Goal: Transaction & Acquisition: Purchase product/service

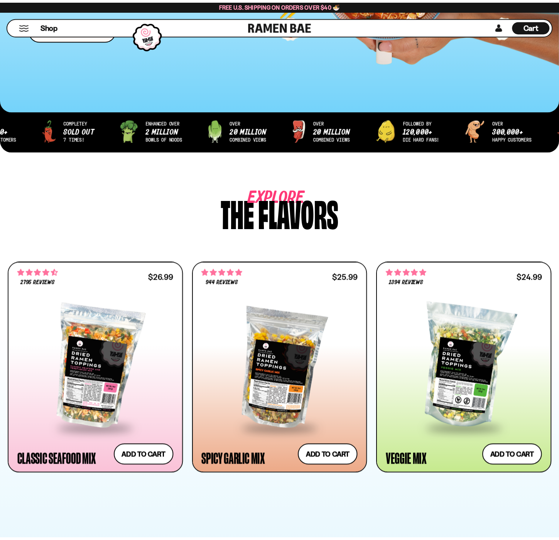
scroll to position [244, 0]
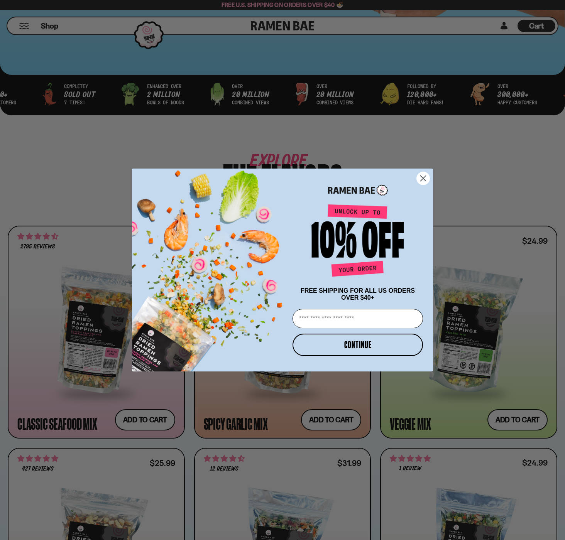
click at [425, 173] on circle "Close dialog" at bounding box center [423, 178] width 13 height 13
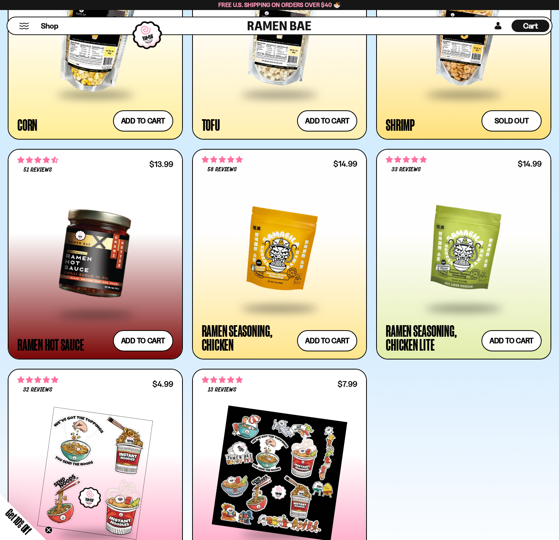
scroll to position [1505, 0]
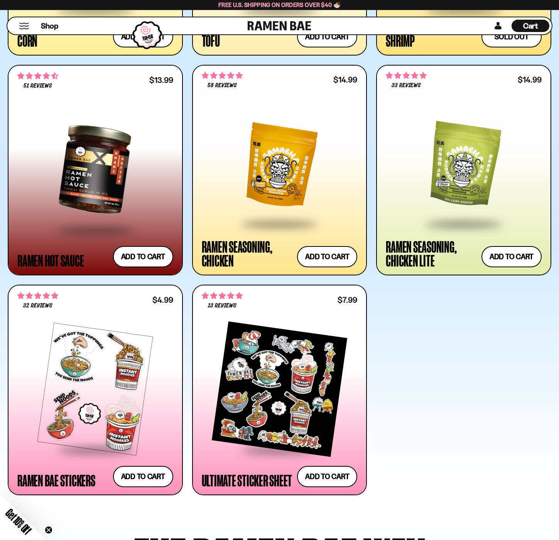
click at [280, 191] on div at bounding box center [280, 165] width 156 height 115
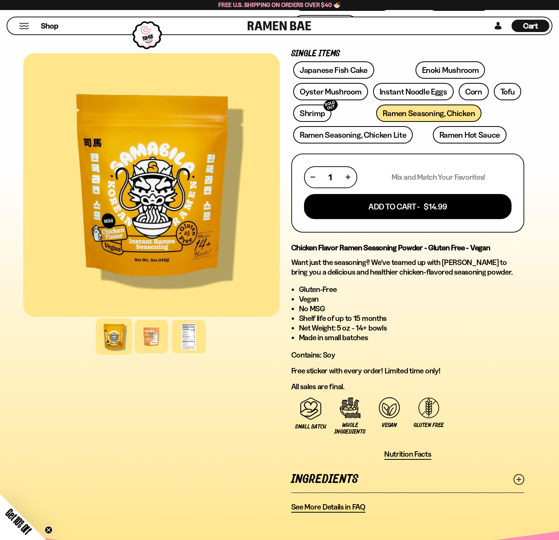
scroll to position [232, 0]
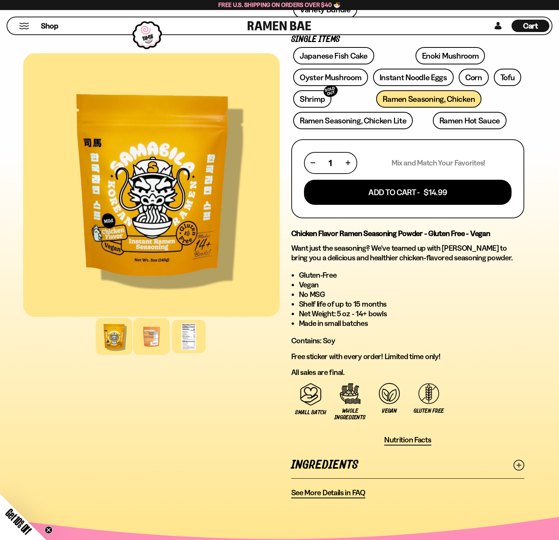
click at [151, 333] on div at bounding box center [151, 336] width 37 height 37
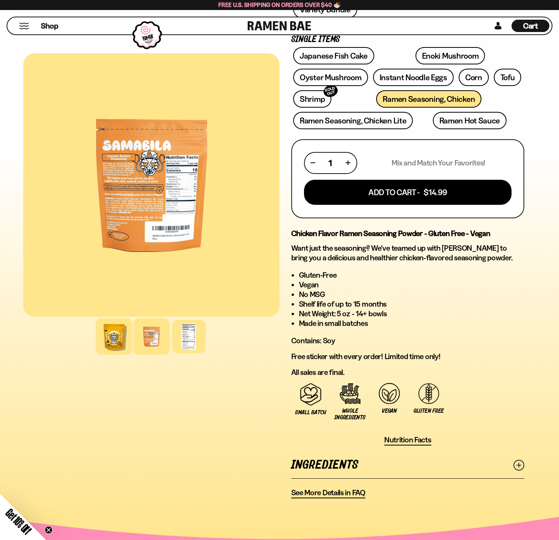
click at [109, 334] on div at bounding box center [114, 336] width 37 height 37
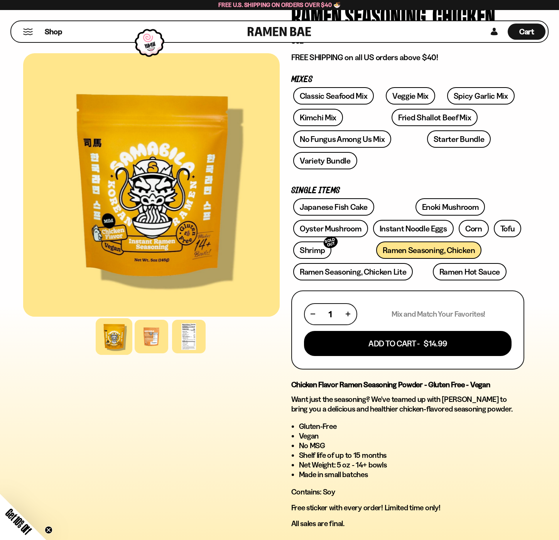
scroll to position [0, 0]
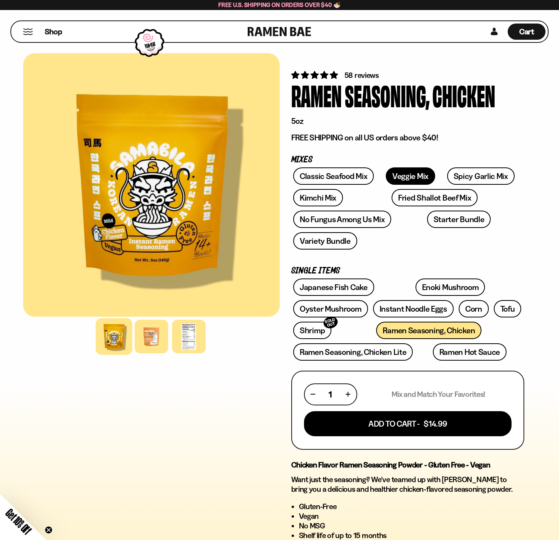
click at [408, 178] on link "Veggie Mix" at bounding box center [410, 175] width 49 height 17
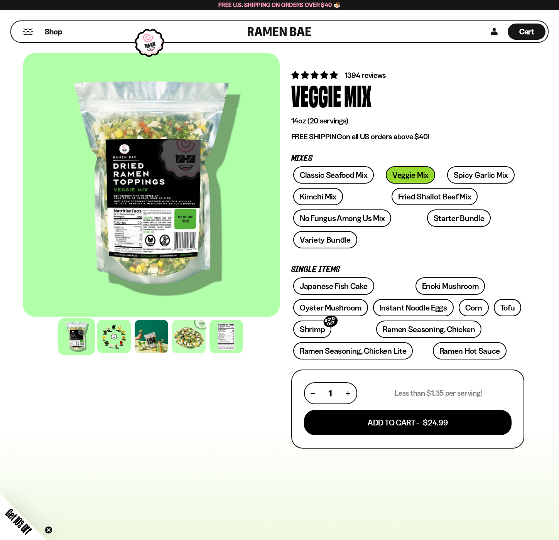
click at [135, 206] on div at bounding box center [151, 185] width 257 height 264
click at [222, 334] on div at bounding box center [226, 336] width 37 height 37
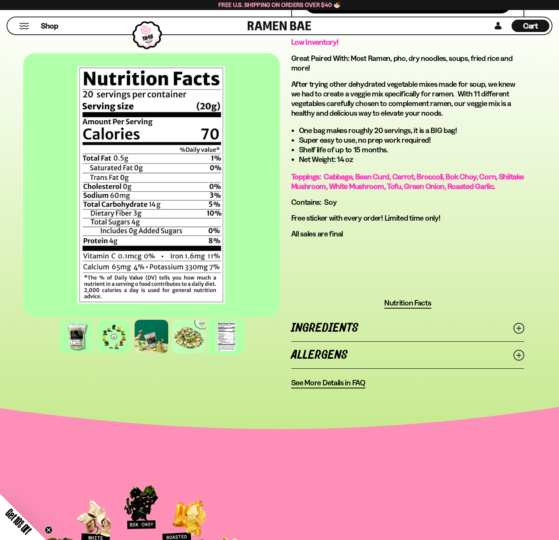
scroll to position [463, 0]
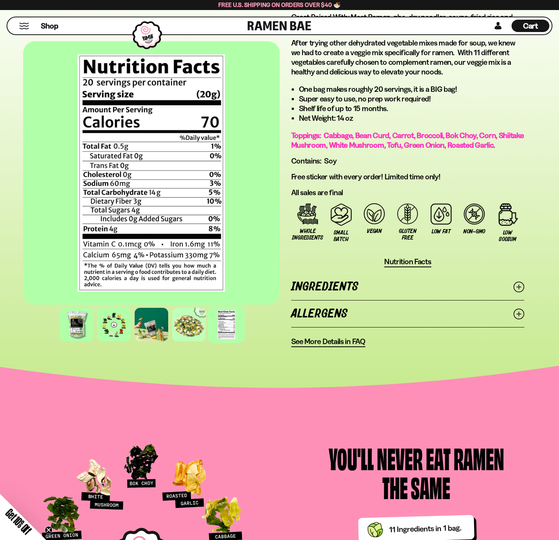
click at [343, 323] on link "Allergens" at bounding box center [407, 314] width 233 height 27
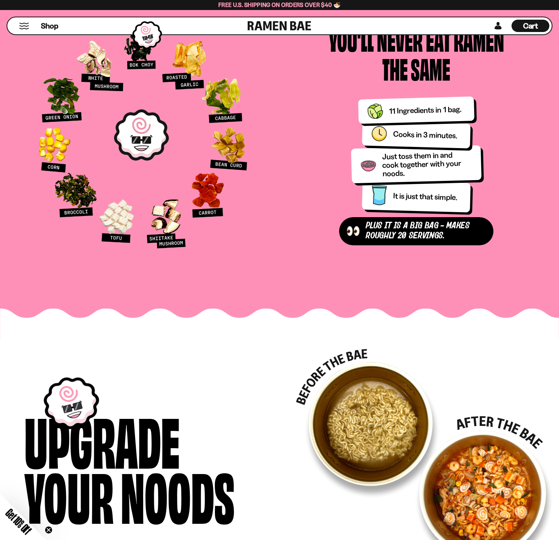
scroll to position [0, 0]
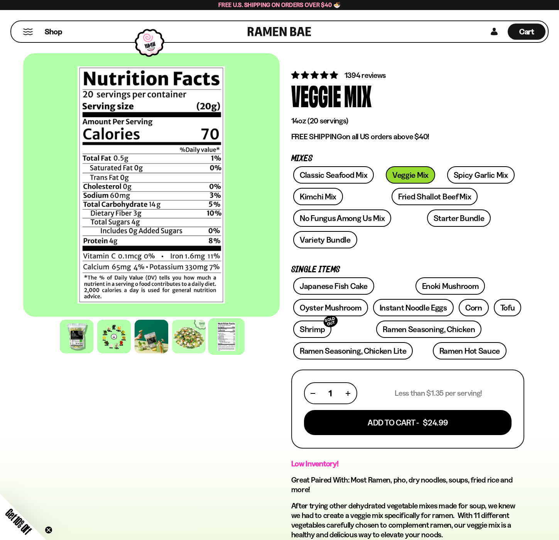
click at [289, 21] on div "Shop Cart D0381C2F-513E-4F90-8A41-6F0A75DCBAAA" at bounding box center [279, 31] width 538 height 22
click at [288, 25] on link at bounding box center [280, 31] width 64 height 21
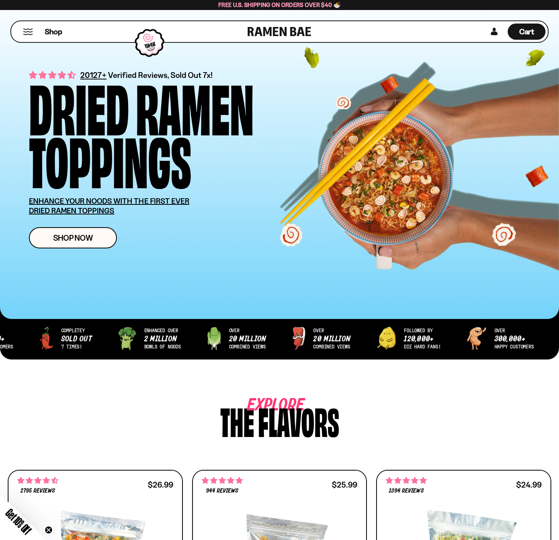
click at [21, 27] on div "Shop" at bounding box center [131, 31] width 234 height 21
click at [28, 30] on button "Mobile Menu Trigger" at bounding box center [28, 32] width 10 height 7
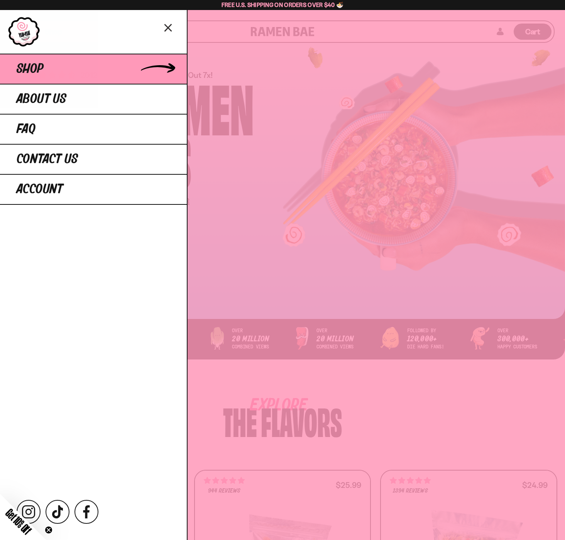
click at [58, 76] on link "Shop" at bounding box center [93, 69] width 187 height 30
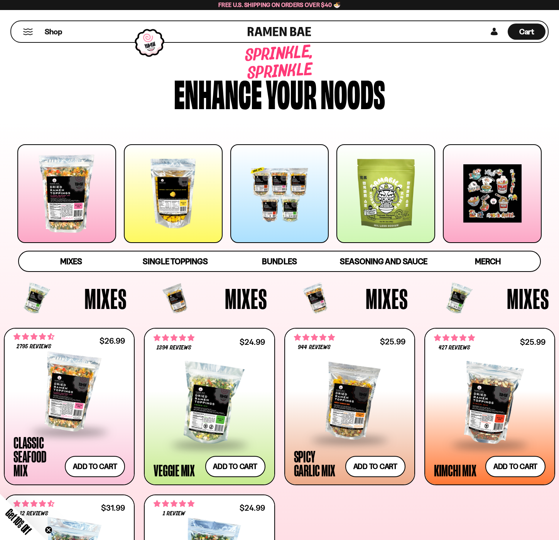
click at [66, 206] on div at bounding box center [66, 193] width 99 height 99
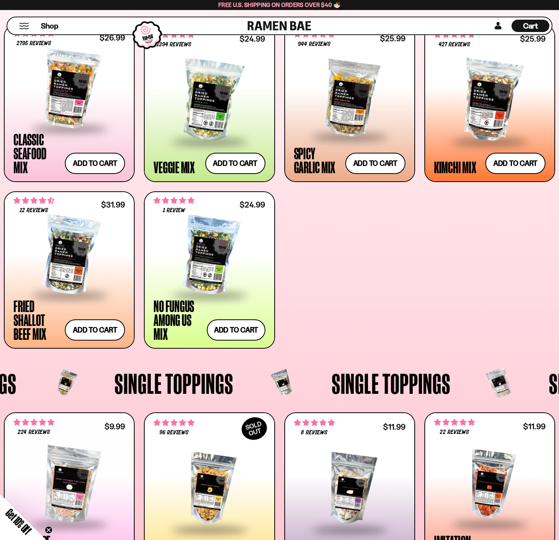
scroll to position [320, 0]
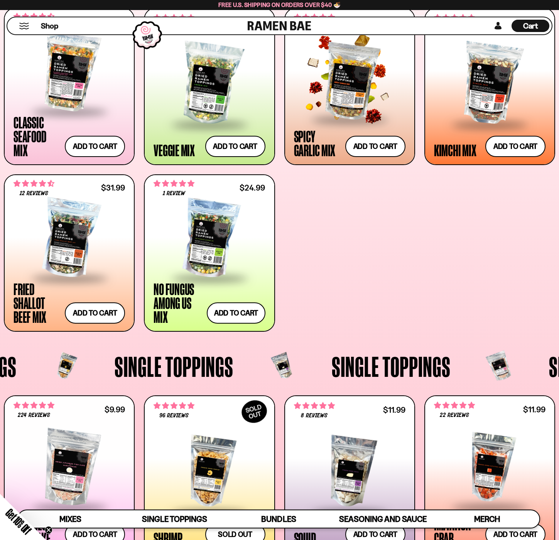
click at [329, 100] on div at bounding box center [350, 80] width 112 height 77
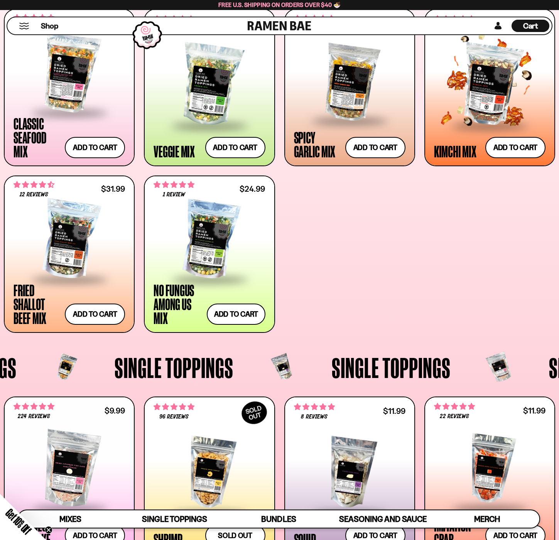
click at [486, 99] on div at bounding box center [490, 85] width 112 height 80
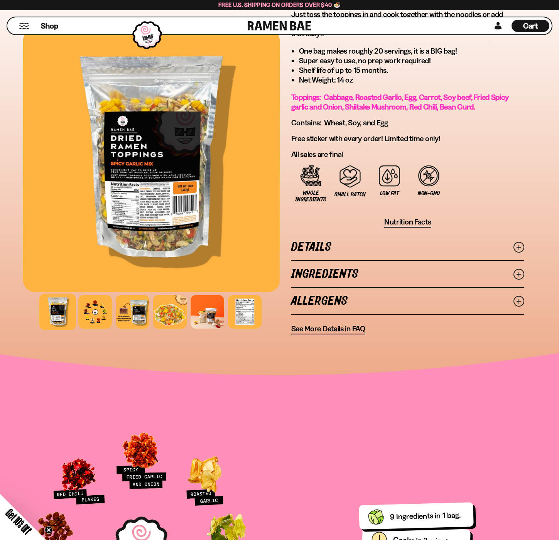
scroll to position [476, 0]
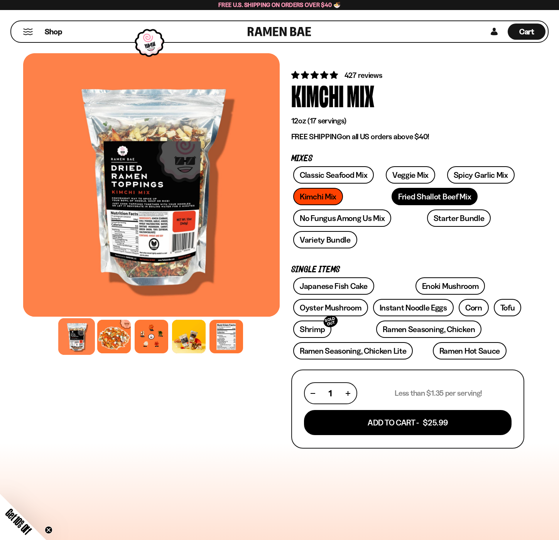
click at [406, 198] on link "Fried Shallot Beef Mix" at bounding box center [435, 196] width 86 height 17
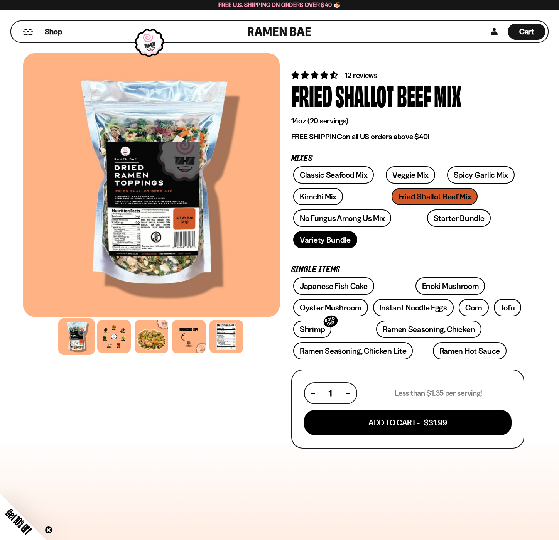
click at [341, 239] on link "Variety Bundle" at bounding box center [325, 239] width 64 height 17
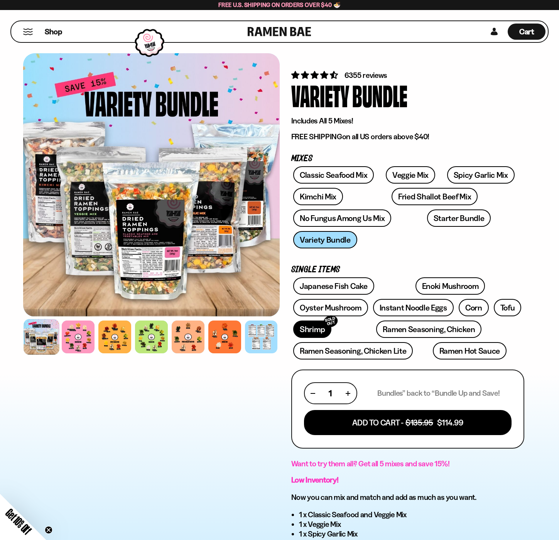
click at [316, 327] on link "Shrimp SOLD OUT" at bounding box center [312, 329] width 38 height 17
